Goal: Transaction & Acquisition: Purchase product/service

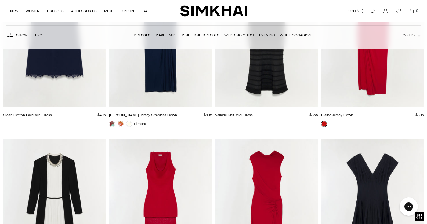
scroll to position [3958, 0]
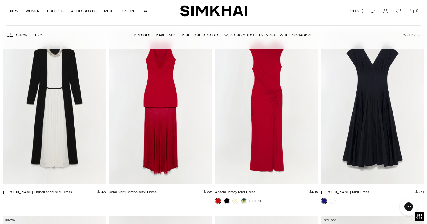
click at [0, 0] on img "Acacia Jersey Midi Dress" at bounding box center [0, 0] width 0 height 0
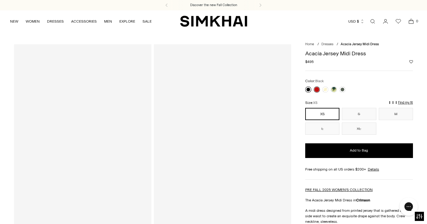
click at [309, 89] on link at bounding box center [308, 89] width 6 height 6
